Goal: Information Seeking & Learning: Learn about a topic

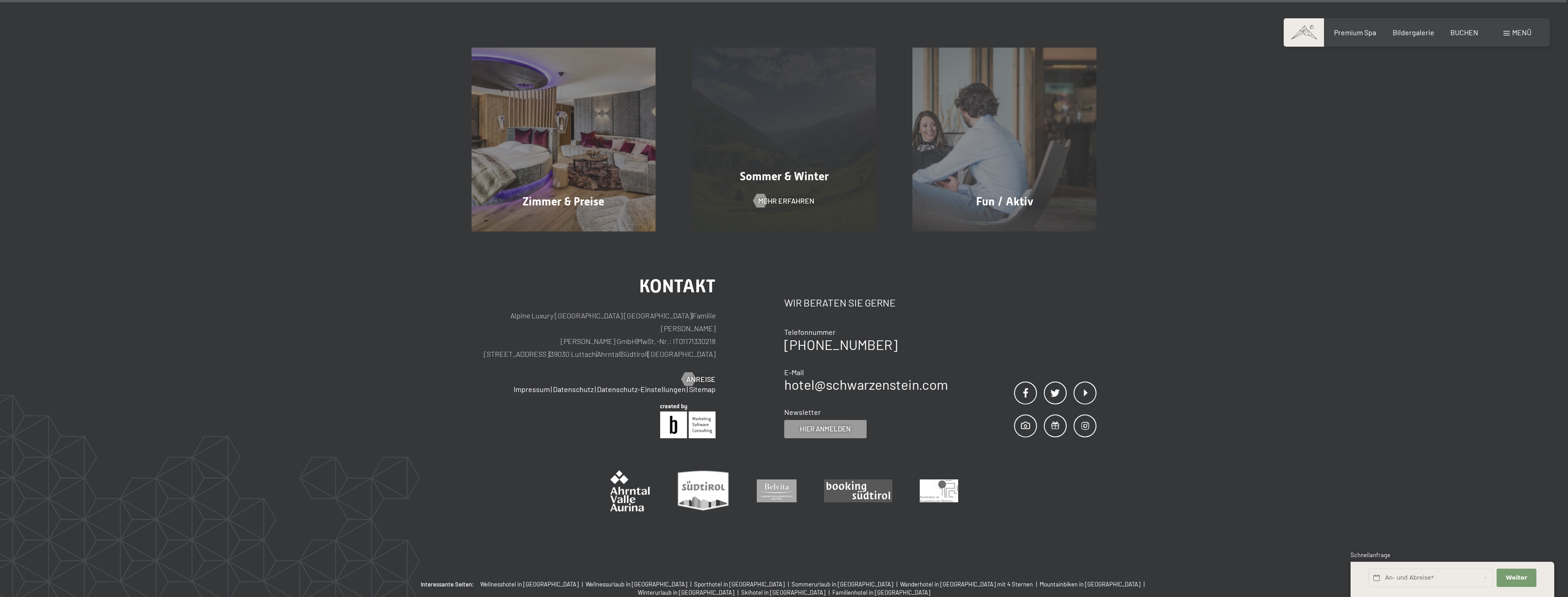
scroll to position [6450, 0]
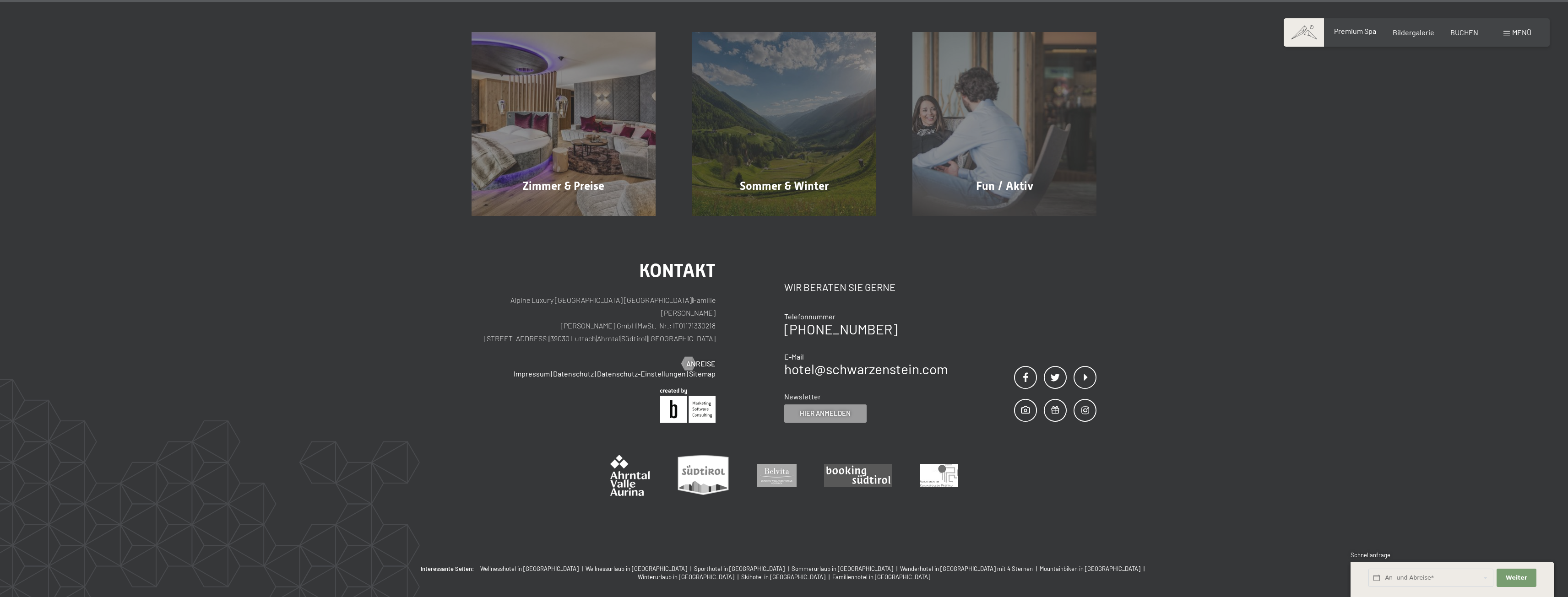
click at [1366, 34] on span "Premium Spa" at bounding box center [1355, 31] width 42 height 9
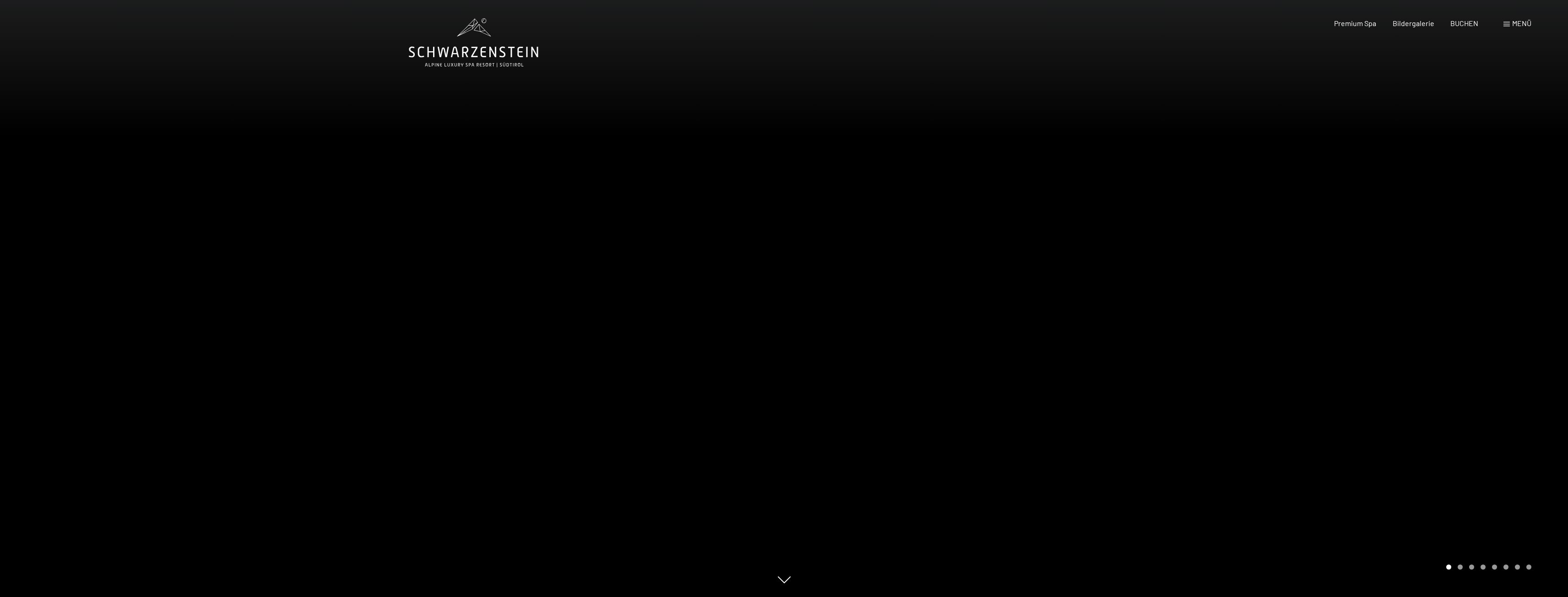
click at [1511, 23] on div "Menü" at bounding box center [1517, 23] width 28 height 10
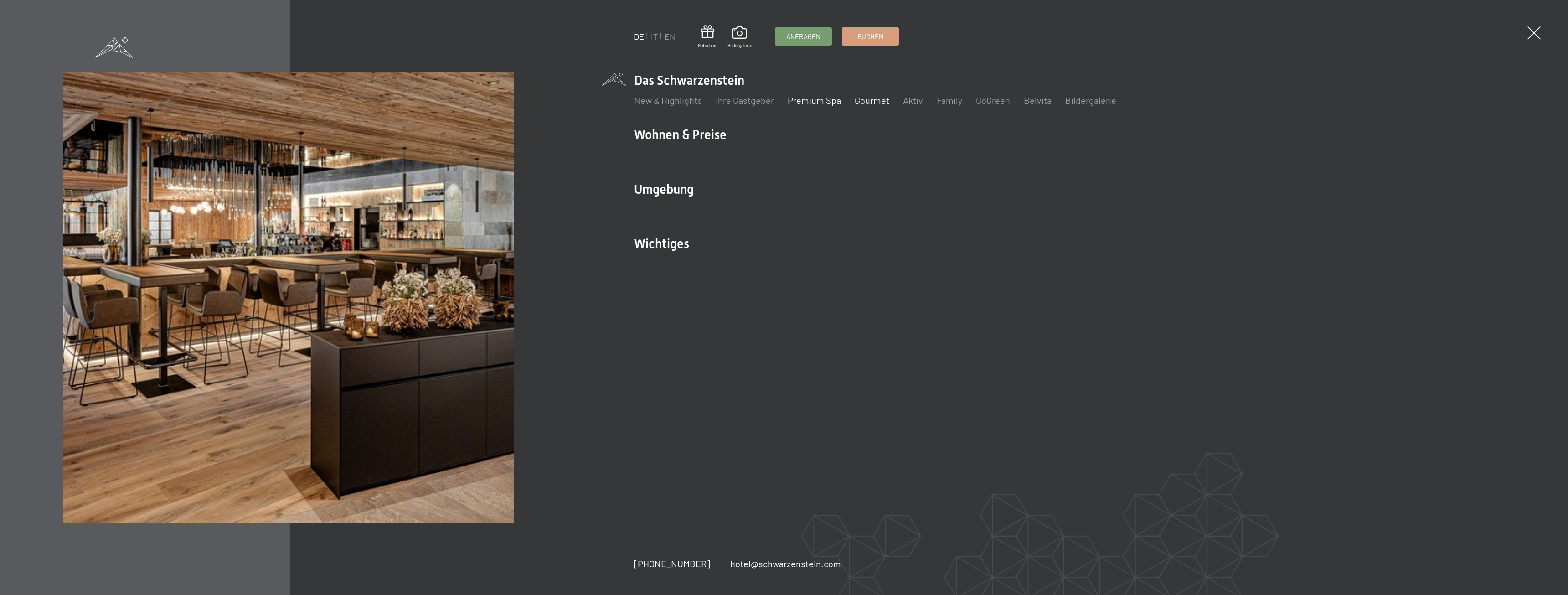
click at [863, 102] on link "Gourmet" at bounding box center [872, 100] width 35 height 11
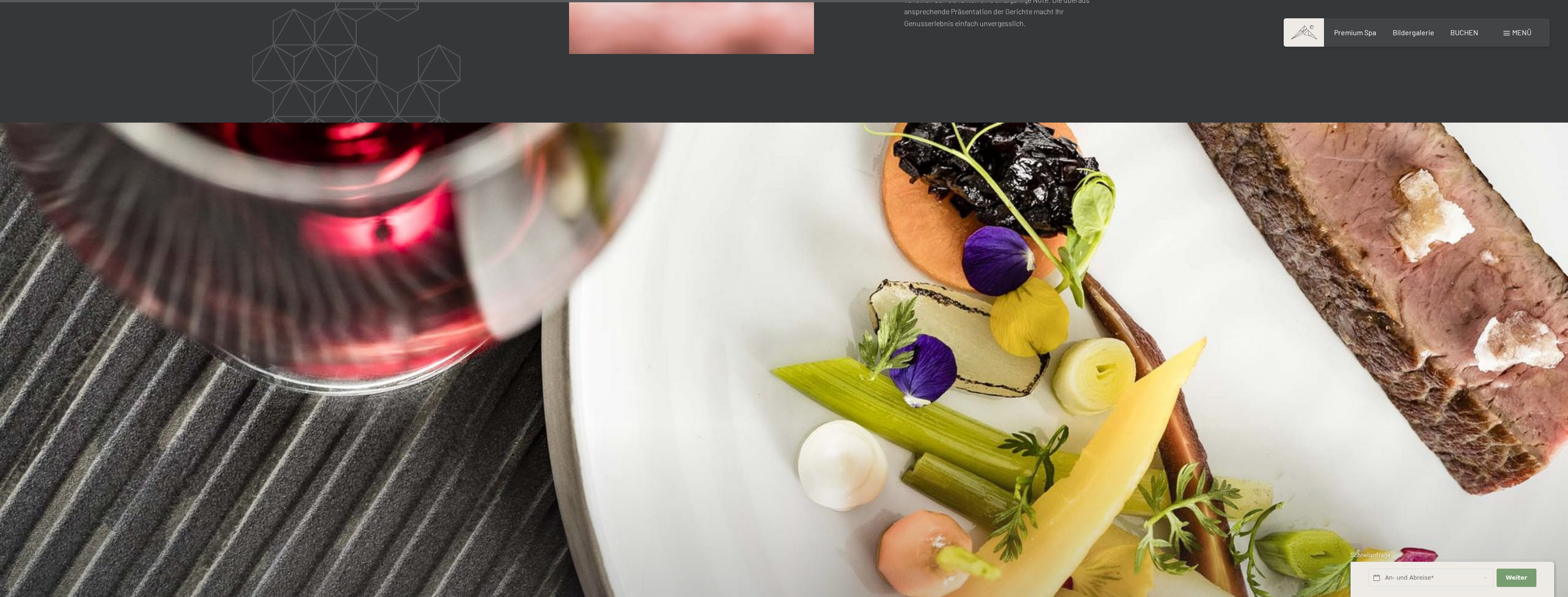
scroll to position [2883, 0]
